Goal: Find specific page/section: Find specific page/section

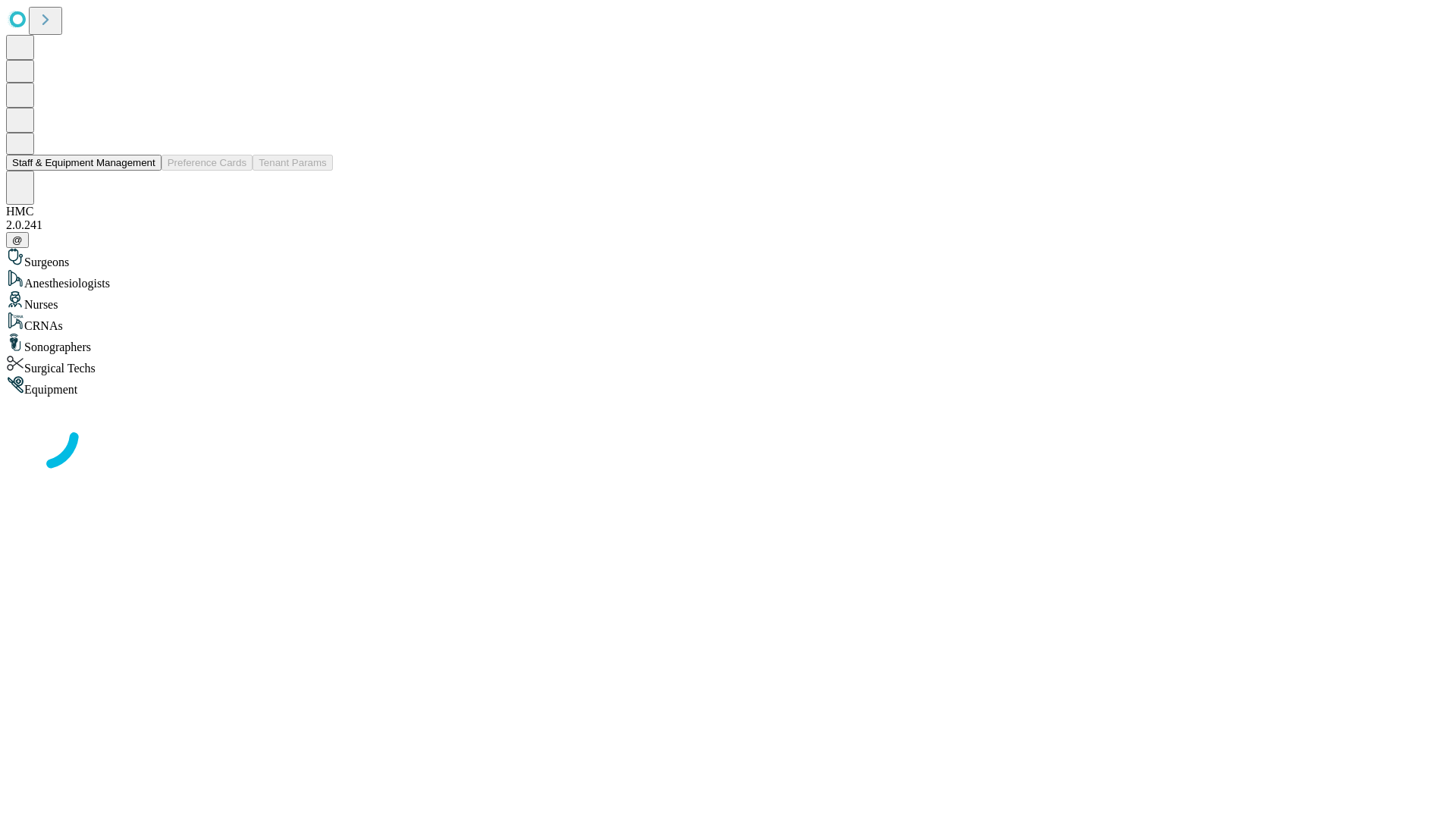
click at [144, 171] on button "Staff & Equipment Management" at bounding box center [84, 163] width 155 height 16
